Goal: Task Accomplishment & Management: Manage account settings

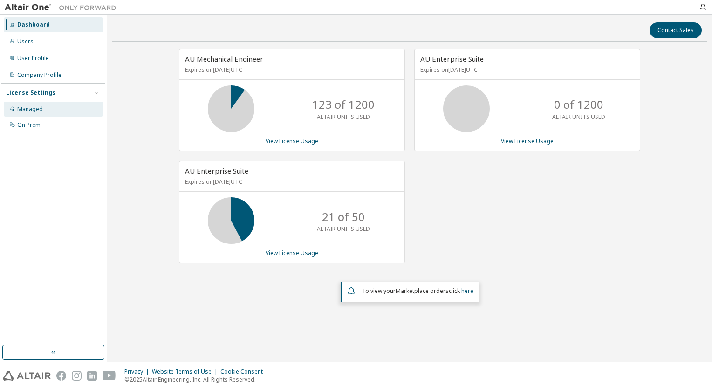
click at [37, 109] on div "Managed" at bounding box center [30, 108] width 26 height 7
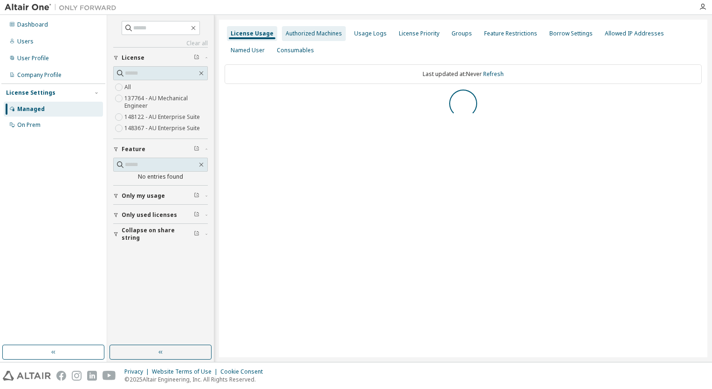
click at [298, 33] on div "Authorized Machines" at bounding box center [314, 33] width 56 height 7
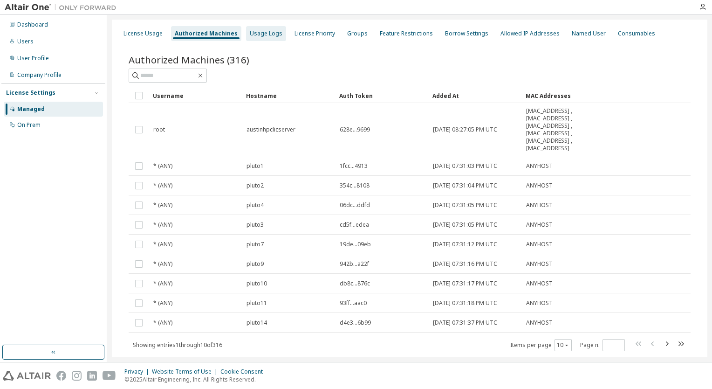
click at [266, 34] on div "Usage Logs" at bounding box center [266, 33] width 33 height 7
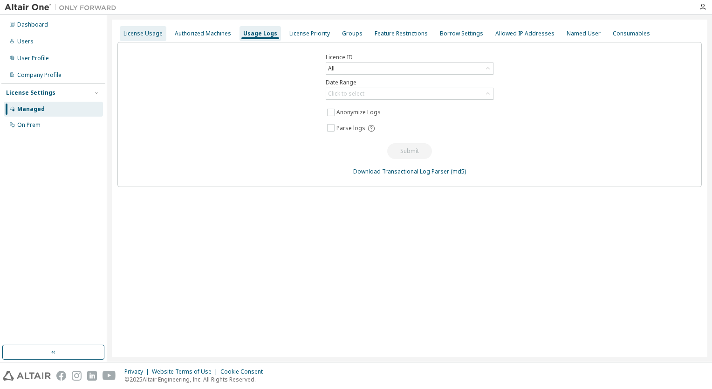
click at [147, 33] on div "License Usage" at bounding box center [142, 33] width 39 height 7
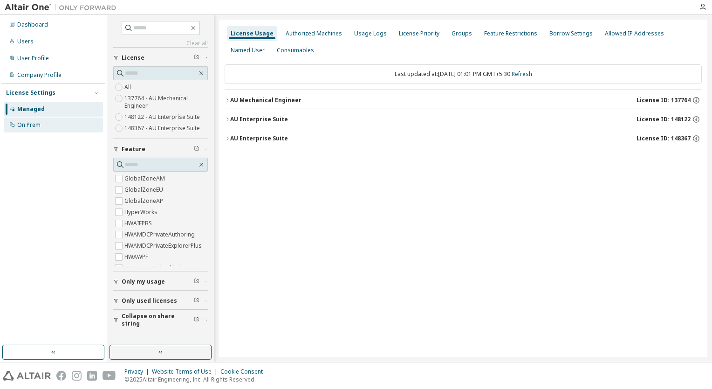
click at [38, 125] on div "On Prem" at bounding box center [28, 124] width 23 height 7
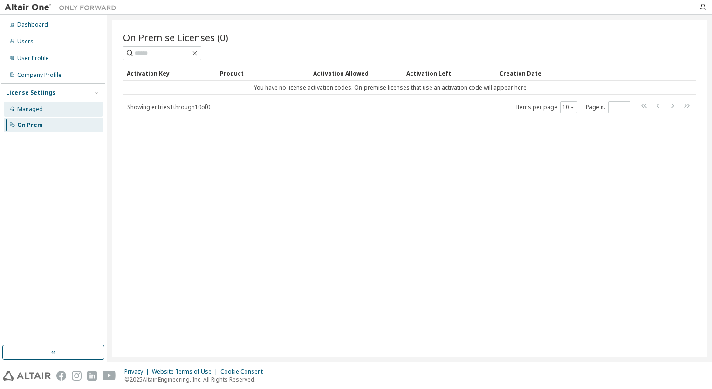
click at [26, 108] on div "Managed" at bounding box center [30, 108] width 26 height 7
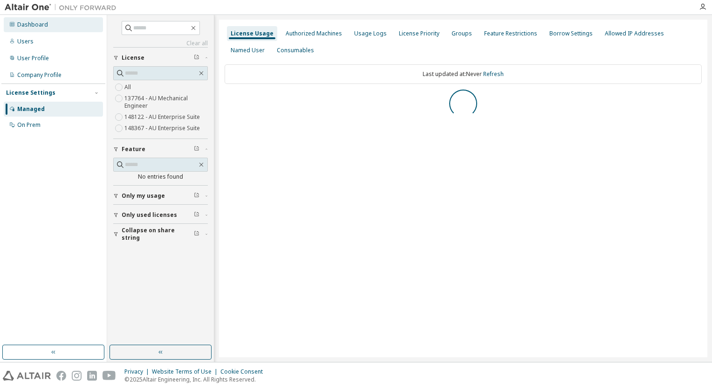
click at [38, 23] on div "Dashboard" at bounding box center [32, 24] width 31 height 7
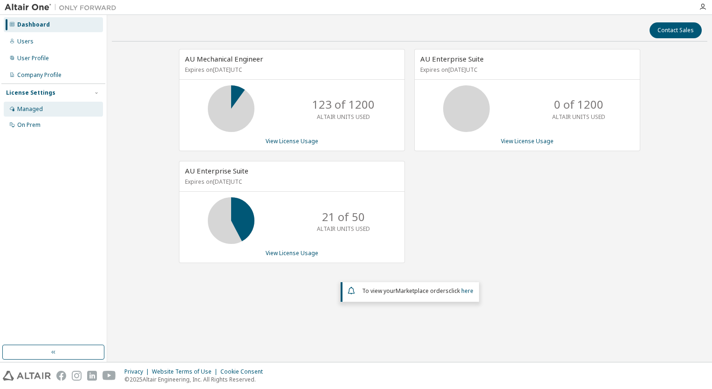
click at [32, 109] on div "Managed" at bounding box center [30, 108] width 26 height 7
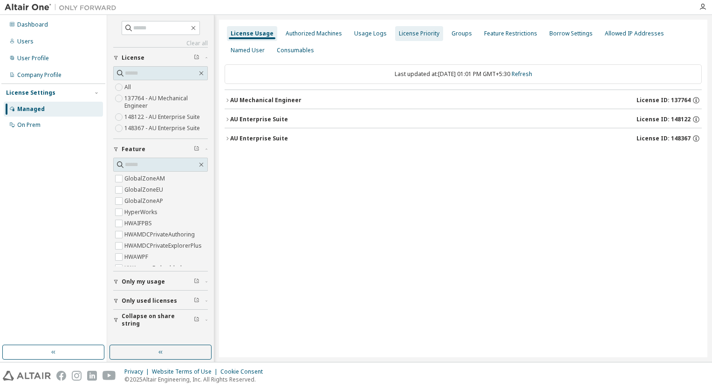
click at [410, 32] on div "License Priority" at bounding box center [419, 33] width 41 height 7
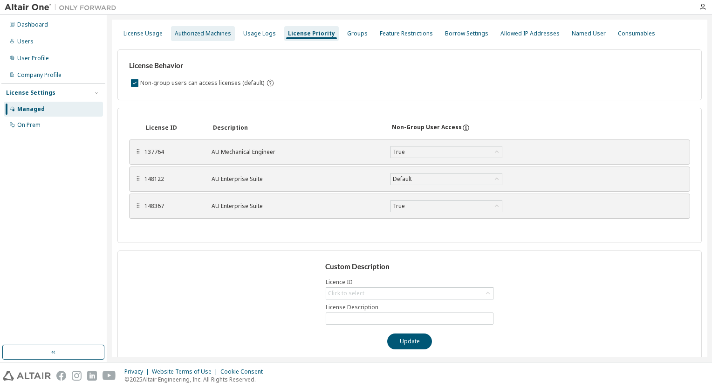
click at [213, 33] on div "Authorized Machines" at bounding box center [203, 33] width 56 height 7
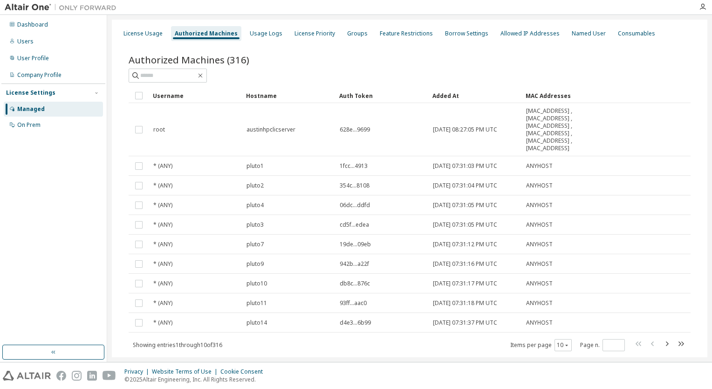
click at [608, 62] on div "Authorized Machines (316)" at bounding box center [410, 59] width 562 height 13
click at [145, 35] on div "License Usage" at bounding box center [142, 33] width 39 height 7
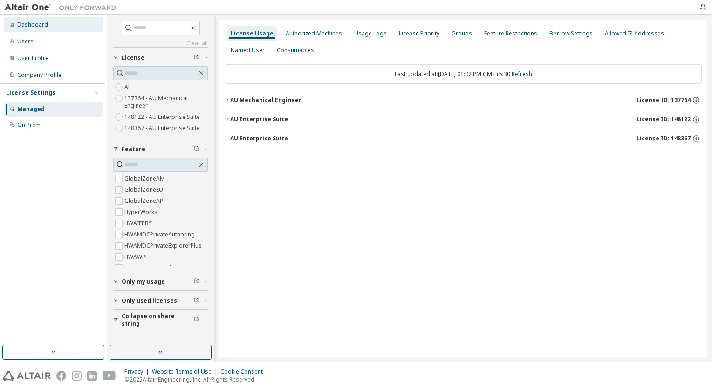
click at [25, 25] on div "Dashboard" at bounding box center [32, 24] width 31 height 7
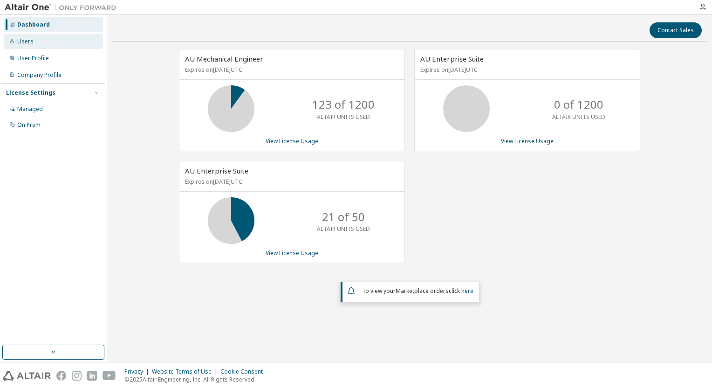
click at [26, 41] on div "Users" at bounding box center [25, 41] width 16 height 7
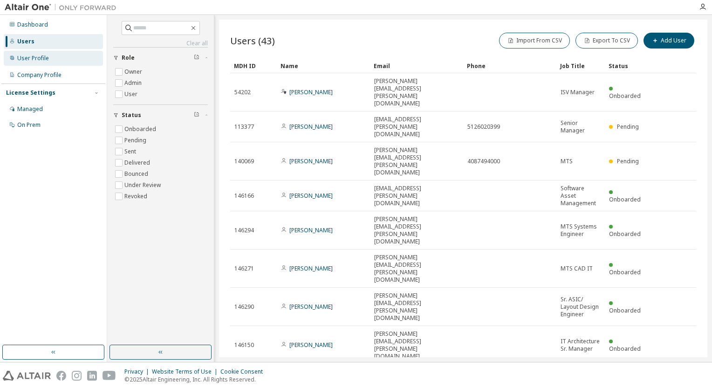
click at [30, 54] on div "User Profile" at bounding box center [53, 58] width 99 height 15
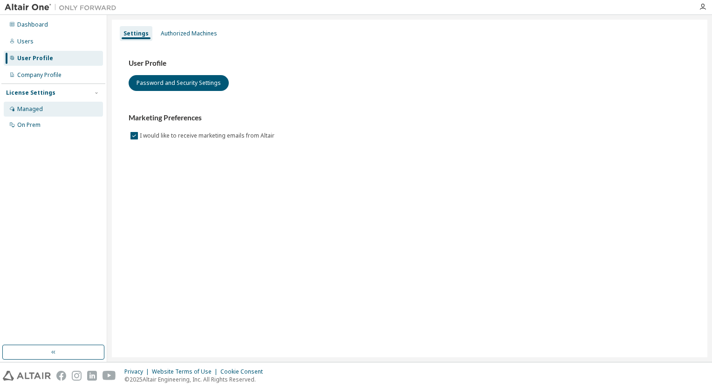
click at [25, 109] on div "Managed" at bounding box center [30, 108] width 26 height 7
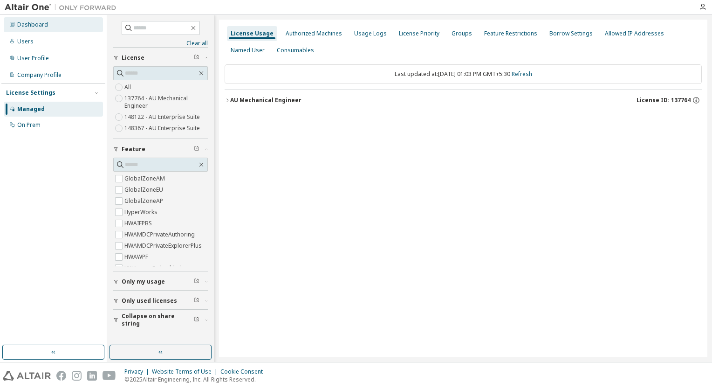
click at [29, 25] on div "Dashboard" at bounding box center [32, 24] width 31 height 7
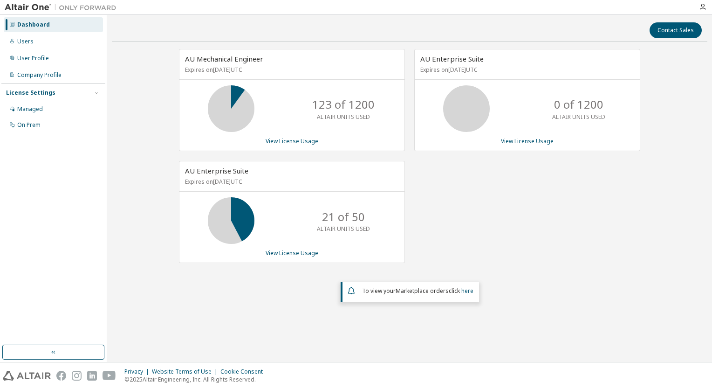
click at [287, 115] on div "123 of 1200 ALTAIR UNITS USED" at bounding box center [291, 108] width 225 height 47
click at [287, 145] on div "AU Mechanical Engineer Expires on March 1, 2026 UTC 123 of 1200 ALTAIR UNITS US…" at bounding box center [292, 100] width 226 height 102
click at [287, 142] on link "View License Usage" at bounding box center [292, 141] width 53 height 8
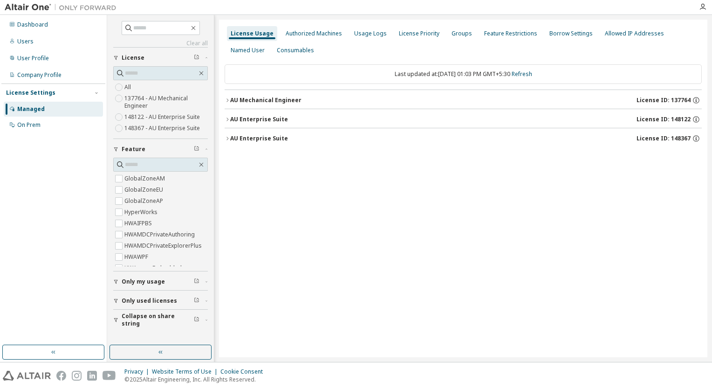
drag, startPoint x: 325, startPoint y: 198, endPoint x: 293, endPoint y: 184, distance: 34.8
click at [325, 198] on div "License Usage Authorized Machines Usage Logs License Priority Groups Feature Re…" at bounding box center [463, 188] width 488 height 337
click at [31, 22] on div "Dashboard" at bounding box center [32, 24] width 31 height 7
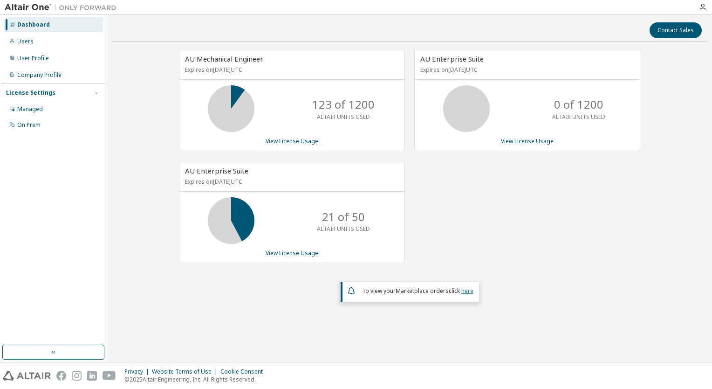
click at [464, 290] on link "here" at bounding box center [467, 291] width 12 height 8
click at [26, 124] on div "On Prem" at bounding box center [28, 124] width 23 height 7
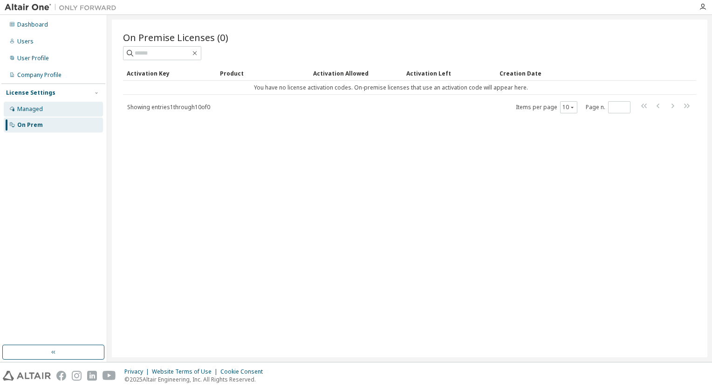
click at [28, 108] on div "Managed" at bounding box center [30, 108] width 26 height 7
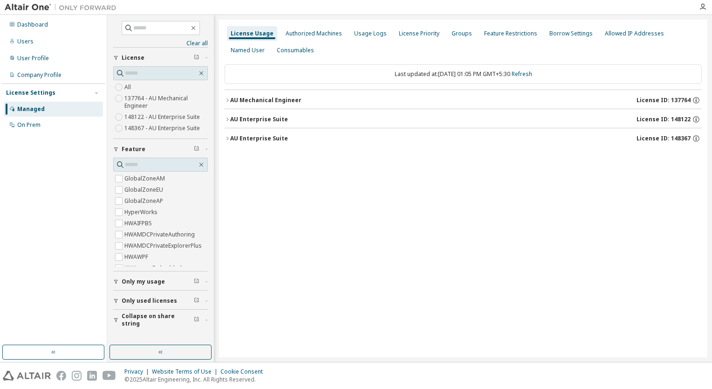
click at [149, 284] on span "Only my usage" at bounding box center [143, 281] width 43 height 7
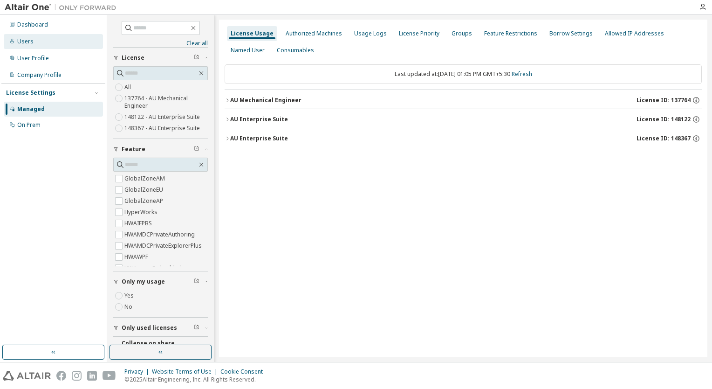
click at [28, 42] on div "Users" at bounding box center [25, 41] width 16 height 7
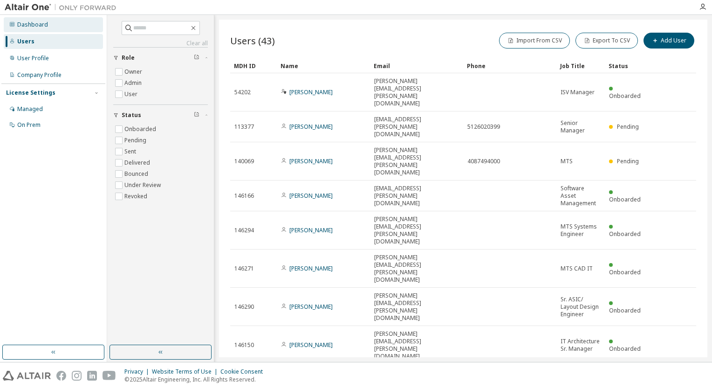
click at [40, 25] on div "Dashboard" at bounding box center [32, 24] width 31 height 7
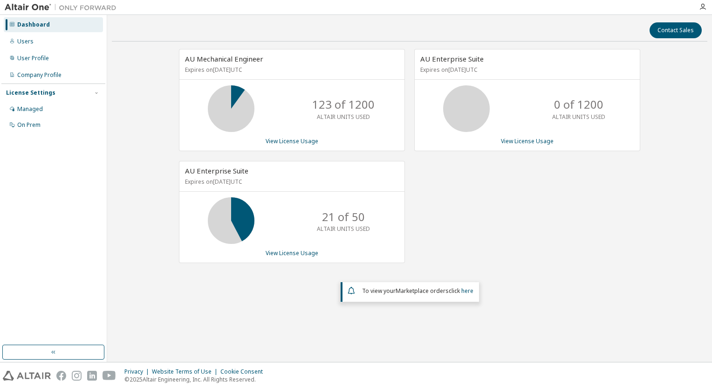
click at [319, 113] on p "ALTAIR UNITS USED" at bounding box center [343, 117] width 53 height 8
click at [340, 104] on p "123 of 1200" at bounding box center [343, 104] width 62 height 16
click at [294, 142] on link "View License Usage" at bounding box center [292, 141] width 53 height 8
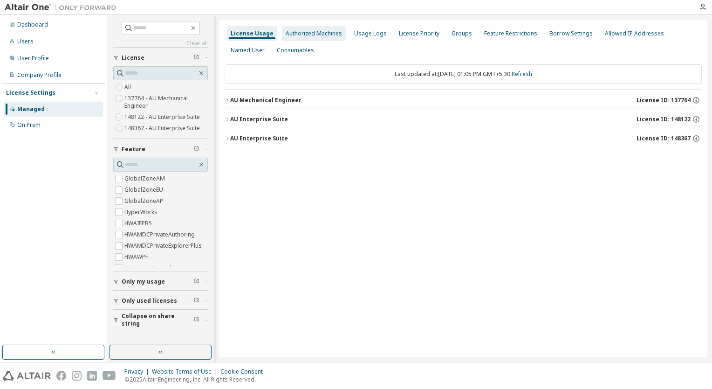
click at [315, 36] on div "Authorized Machines" at bounding box center [314, 33] width 56 height 7
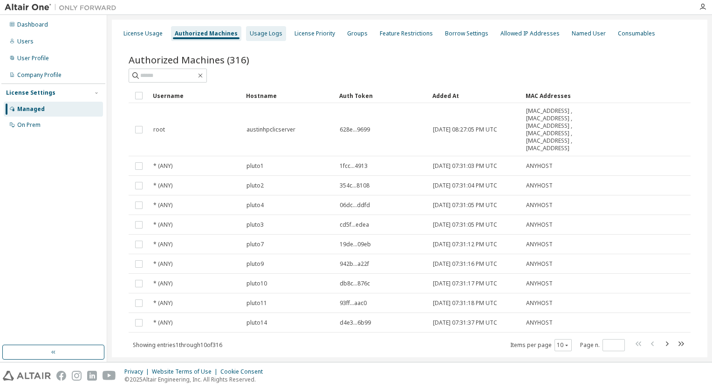
click at [254, 31] on div "Usage Logs" at bounding box center [266, 33] width 33 height 7
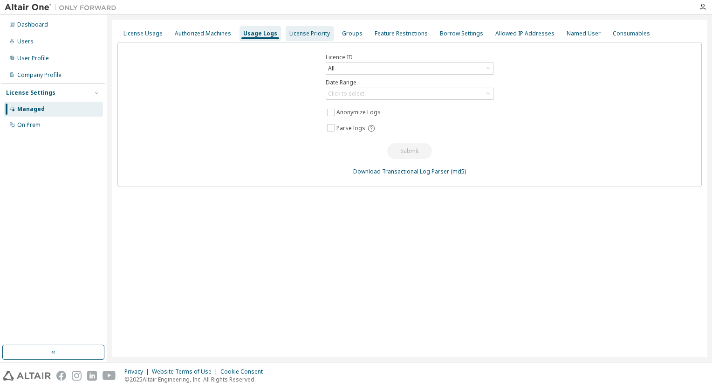
click at [294, 31] on div "License Priority" at bounding box center [309, 33] width 41 height 7
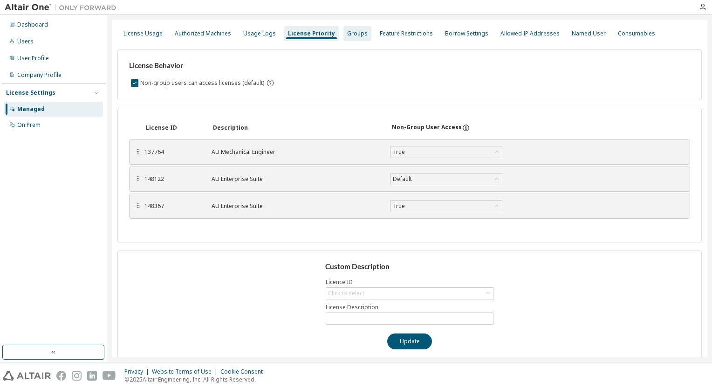
click at [347, 32] on div "Groups" at bounding box center [357, 33] width 20 height 7
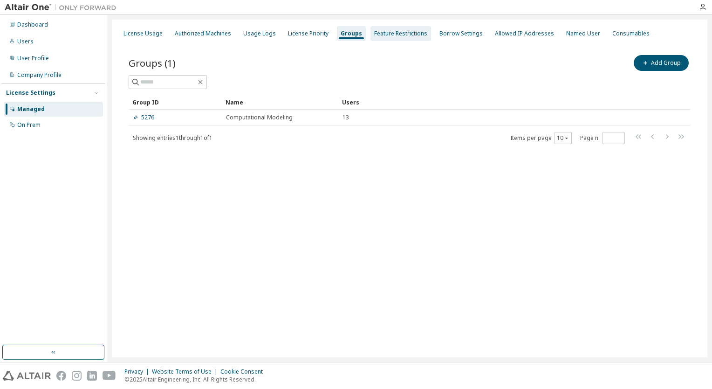
click at [374, 31] on div "Feature Restrictions" at bounding box center [400, 33] width 53 height 7
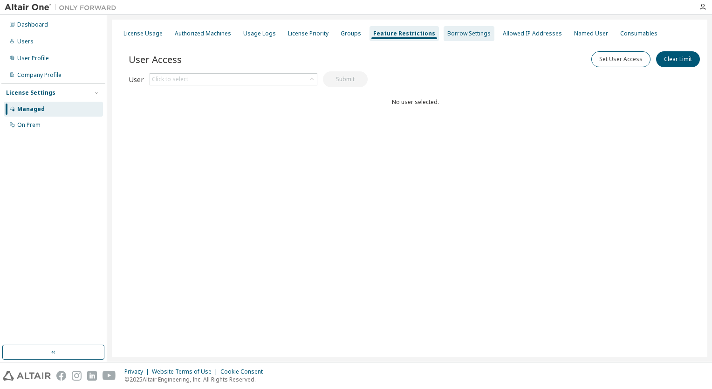
click at [451, 34] on div "Borrow Settings" at bounding box center [468, 33] width 43 height 7
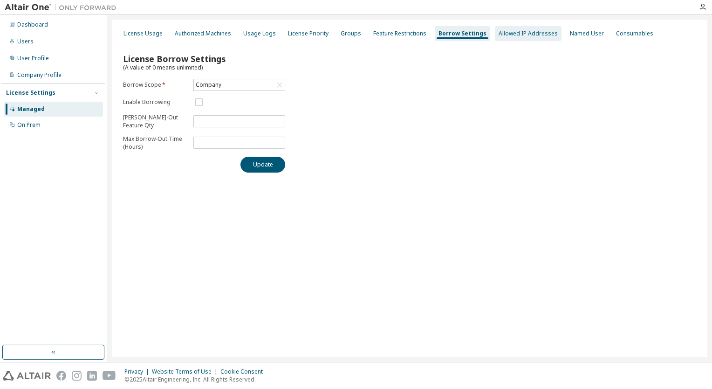
click at [522, 35] on div "Allowed IP Addresses" at bounding box center [527, 33] width 59 height 7
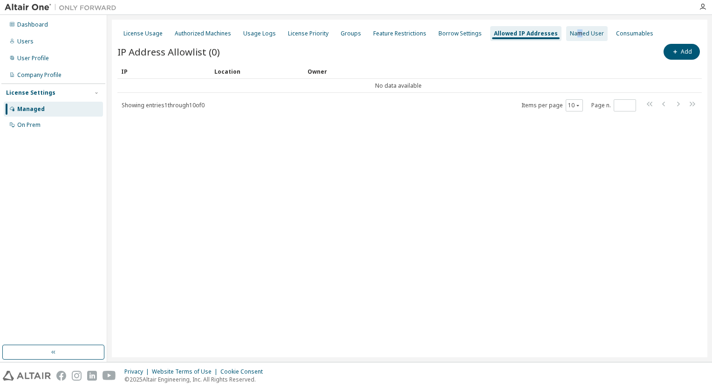
click at [570, 32] on div "Named User" at bounding box center [587, 33] width 34 height 7
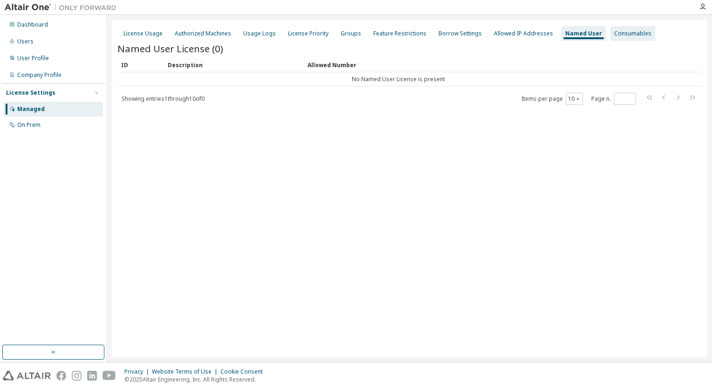
click at [622, 34] on div "Consumables" at bounding box center [632, 33] width 37 height 7
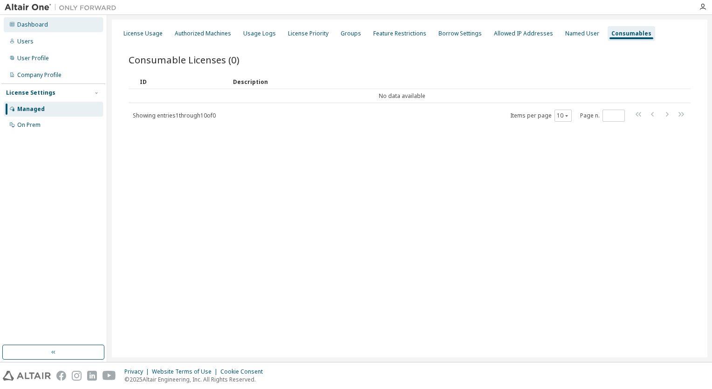
click at [30, 24] on div "Dashboard" at bounding box center [32, 24] width 31 height 7
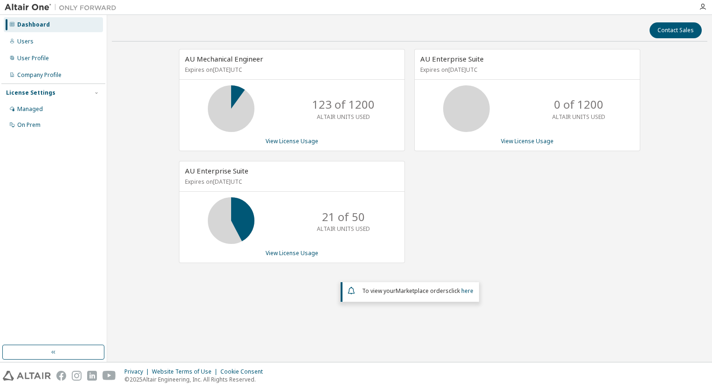
click at [347, 103] on p "123 of 1200" at bounding box center [343, 104] width 62 height 16
click at [702, 8] on icon "button" at bounding box center [702, 6] width 7 height 7
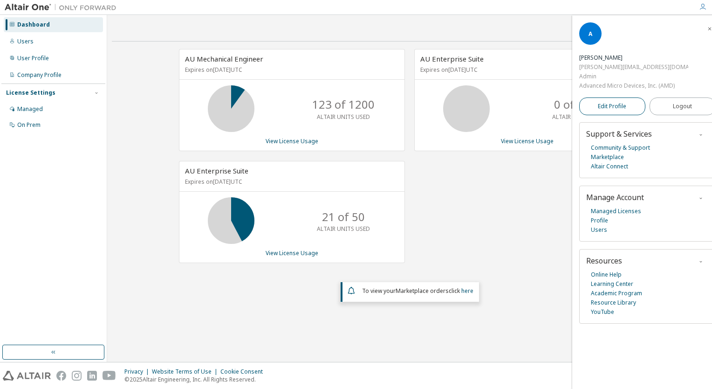
click at [612, 102] on span "Edit Profile" at bounding box center [612, 105] width 28 height 7
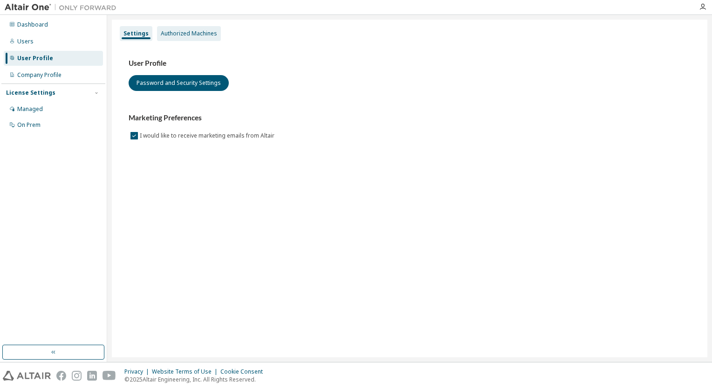
click at [188, 34] on div "Authorized Machines" at bounding box center [189, 33] width 56 height 7
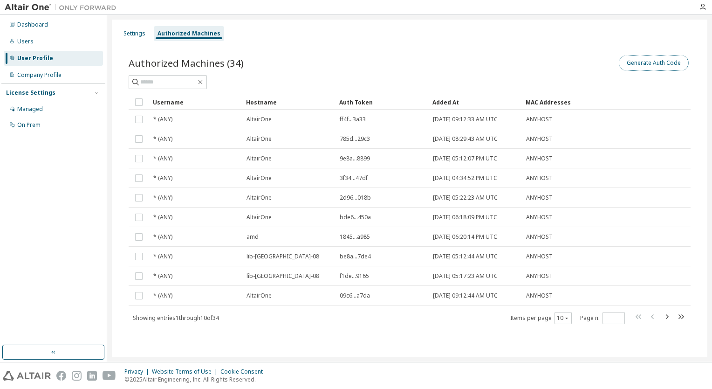
click at [659, 64] on button "Generate Auth Code" at bounding box center [654, 63] width 70 height 16
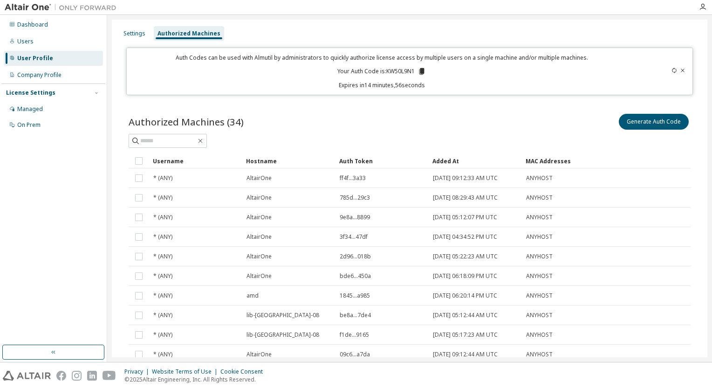
click at [421, 70] on icon at bounding box center [421, 71] width 5 height 7
click at [491, 130] on div "Generate Auth Code" at bounding box center [550, 122] width 281 height 20
click at [178, 143] on input "text" at bounding box center [168, 140] width 56 height 9
click at [171, 140] on input "text" at bounding box center [168, 140] width 56 height 9
click at [450, 160] on div "Added At" at bounding box center [475, 160] width 86 height 15
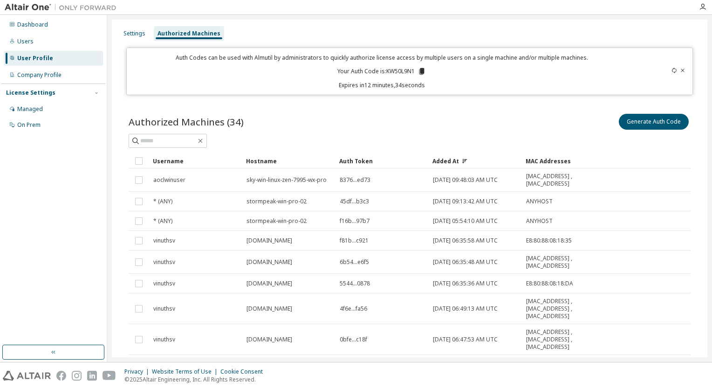
click at [453, 159] on div "Added At" at bounding box center [475, 160] width 86 height 15
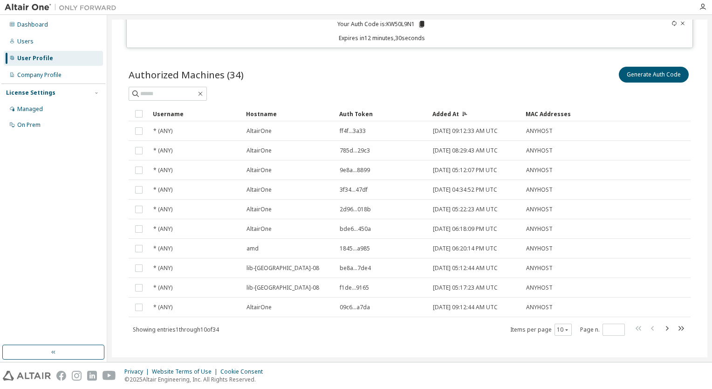
scroll to position [55, 0]
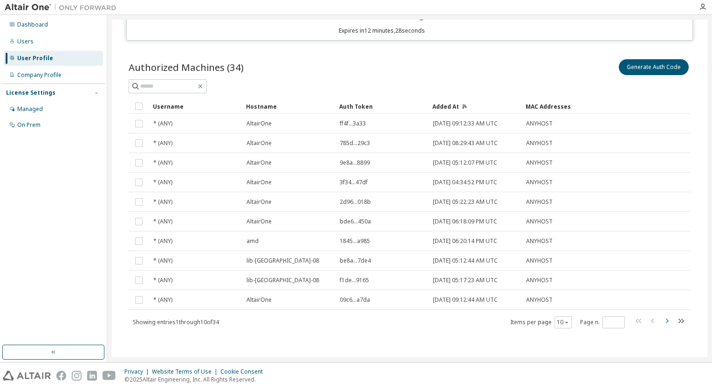
click at [662, 321] on icon "button" at bounding box center [666, 320] width 11 height 11
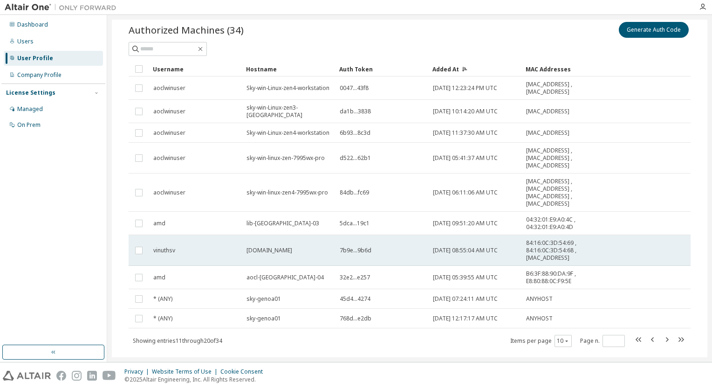
scroll to position [107, 0]
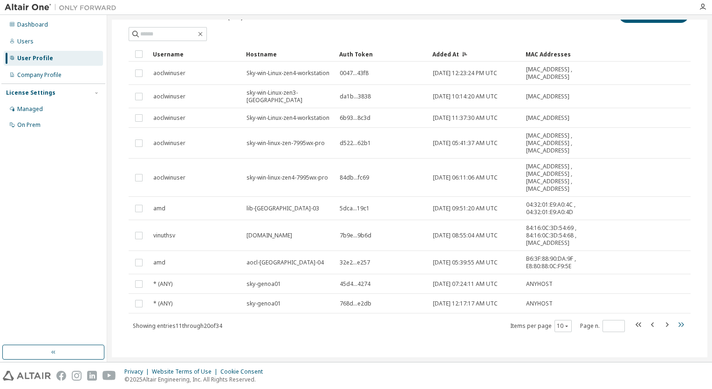
click at [678, 322] on icon "button" at bounding box center [681, 324] width 6 height 5
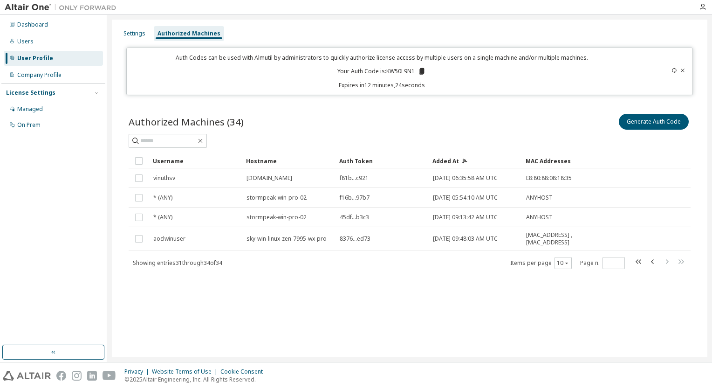
scroll to position [0, 0]
click at [652, 259] on icon "button" at bounding box center [652, 261] width 11 height 11
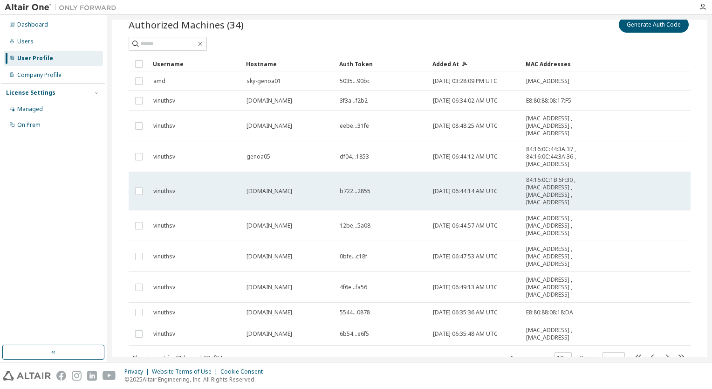
scroll to position [133, 0]
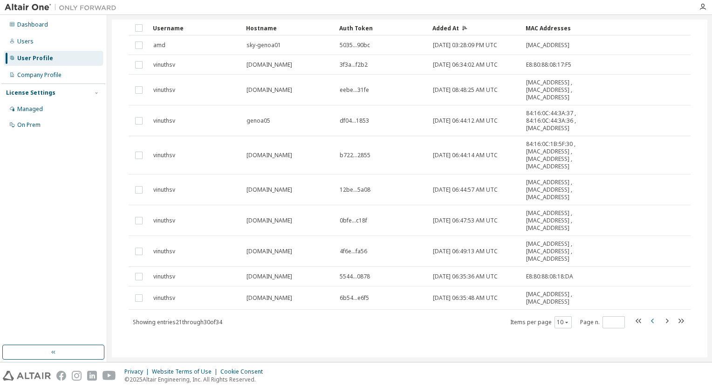
click at [647, 317] on icon "button" at bounding box center [652, 320] width 11 height 11
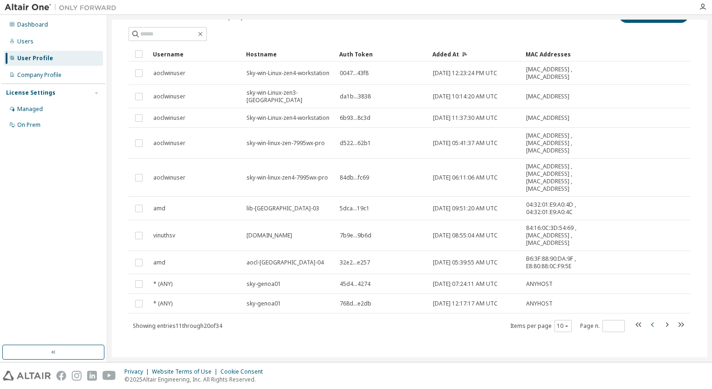
click at [648, 320] on icon "button" at bounding box center [652, 324] width 11 height 11
type input "*"
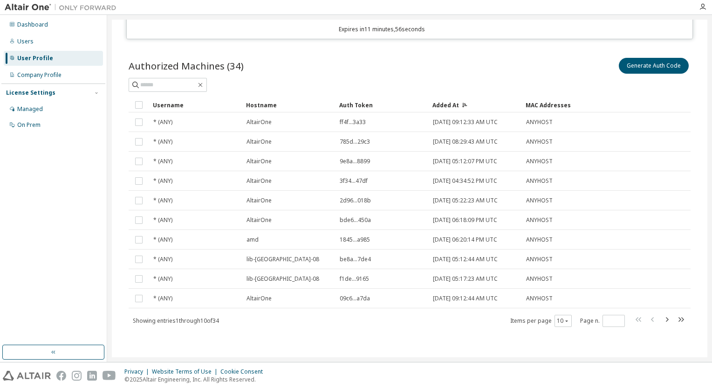
scroll to position [55, 0]
click at [635, 68] on button "Generate Auth Code" at bounding box center [654, 67] width 70 height 16
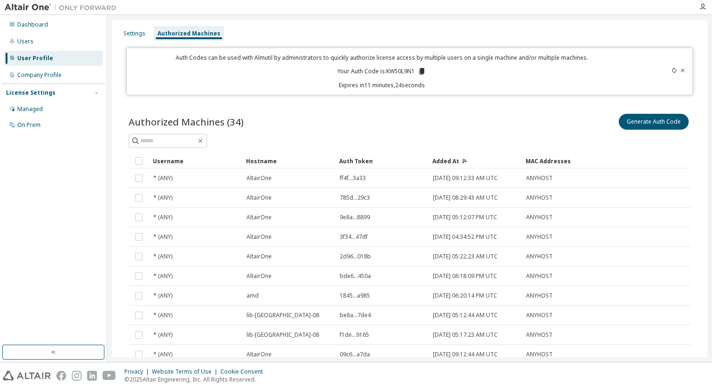
scroll to position [0, 0]
click at [680, 72] on icon at bounding box center [683, 71] width 6 height 6
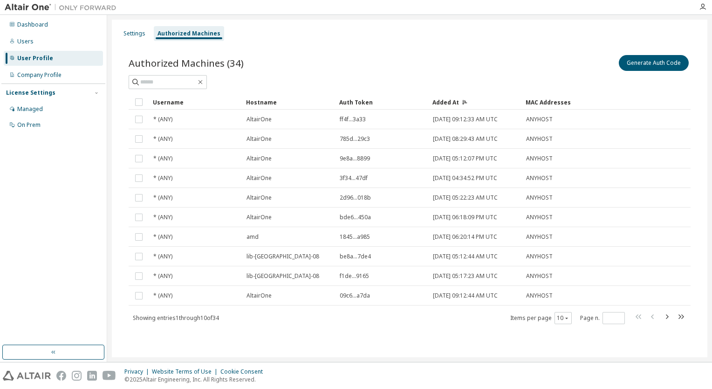
click at [498, 56] on div "Generate Auth Code" at bounding box center [550, 63] width 281 height 20
click at [427, 48] on div "Authorized Machines (34) Generate Auth Code Clear Load Save Save As Field Opera…" at bounding box center [409, 195] width 584 height 307
click at [366, 46] on div "Authorized Machines (34) Generate Auth Code Clear Load Save Save As Field Opera…" at bounding box center [409, 195] width 584 height 307
click at [155, 81] on input "text" at bounding box center [168, 81] width 56 height 9
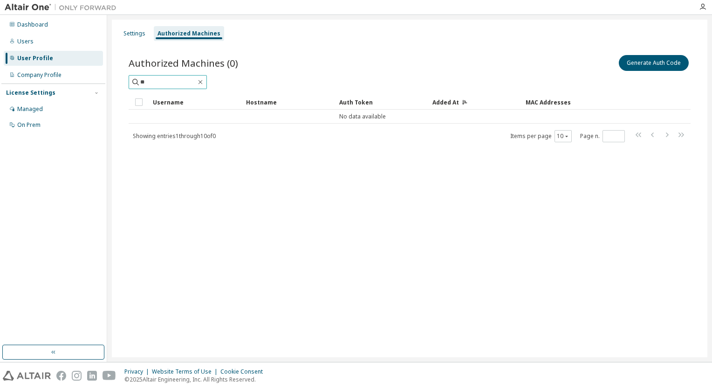
type input "*"
click at [203, 80] on icon "button" at bounding box center [200, 82] width 4 height 4
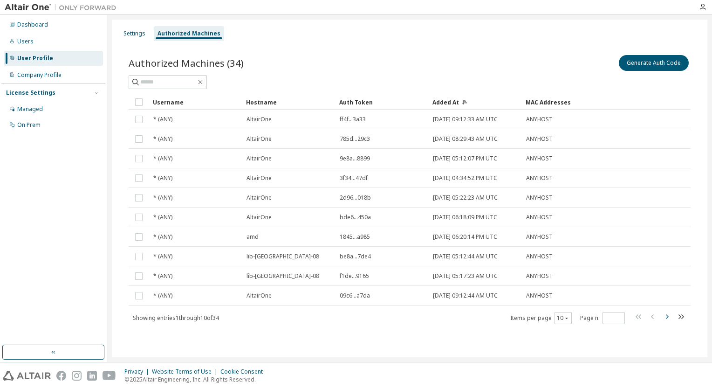
click at [666, 320] on icon "button" at bounding box center [666, 316] width 11 height 11
type input "*"
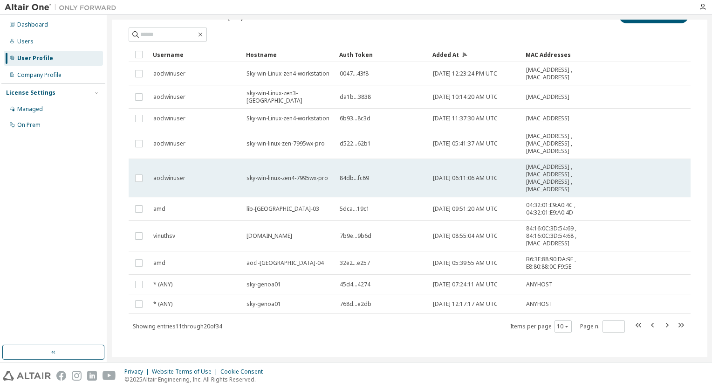
scroll to position [48, 0]
